Goal: Ask a question

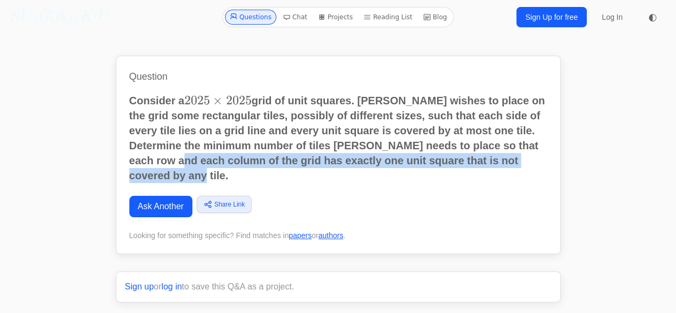
drag, startPoint x: 203, startPoint y: 180, endPoint x: 170, endPoint y: 152, distance: 42.8
click at [170, 152] on p "Determine the minimum number of tiles Matilda needs to place so that each row a…" at bounding box center [338, 160] width 418 height 45
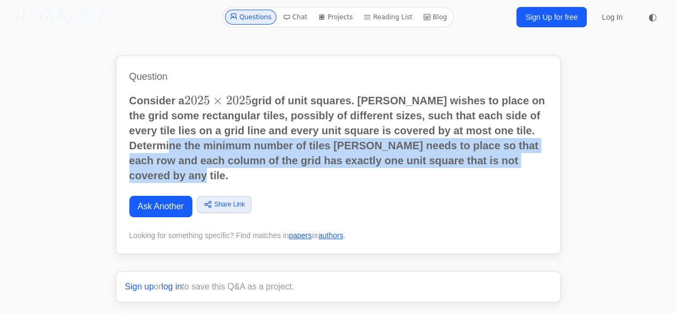
click at [158, 214] on link "Ask Another" at bounding box center [160, 206] width 63 height 21
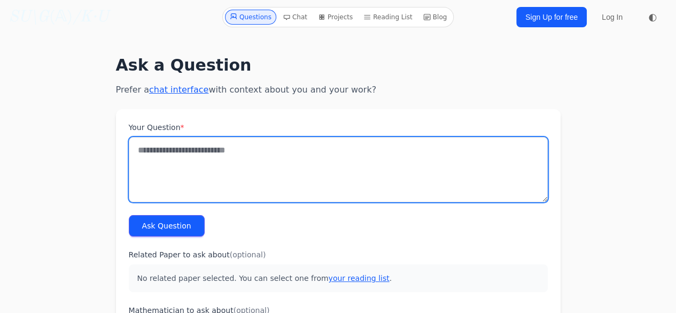
click at [226, 161] on textarea "Your Question *" at bounding box center [338, 169] width 419 height 65
paste textarea "**********"
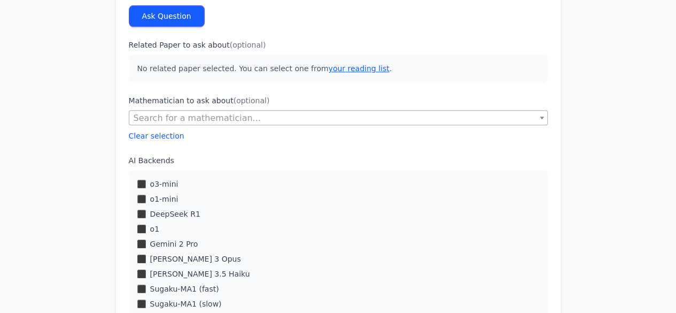
scroll to position [254, 0]
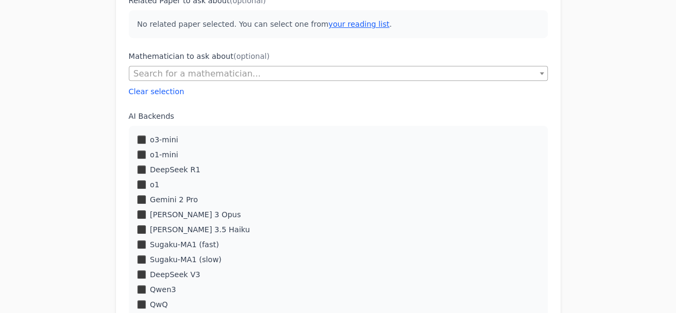
type textarea "**********"
click at [183, 77] on span "Search for a mathematician..." at bounding box center [197, 73] width 127 height 10
click at [179, 106] on li "Please enter 2 or more characters" at bounding box center [338, 112] width 418 height 19
click at [185, 92] on input "Search" at bounding box center [338, 92] width 414 height 18
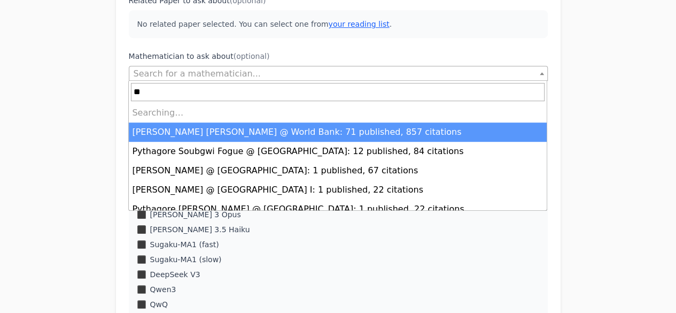
type input "*"
